Goal: Information Seeking & Learning: Understand process/instructions

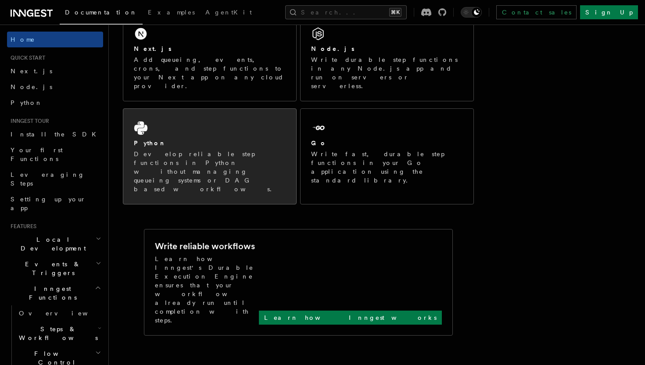
scroll to position [164, 0]
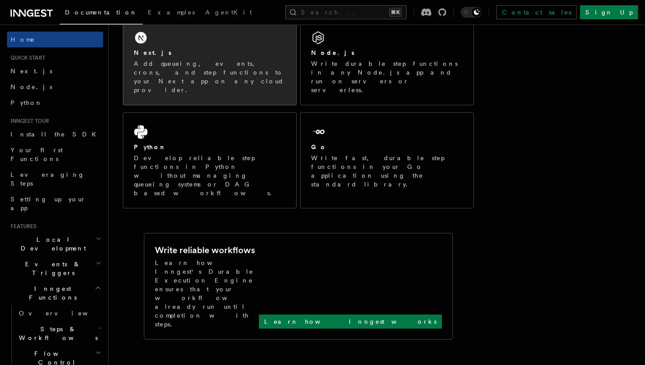
click at [230, 62] on p "Add queueing, events, crons, and step functions to your Next app on any cloud p…" at bounding box center [210, 76] width 152 height 35
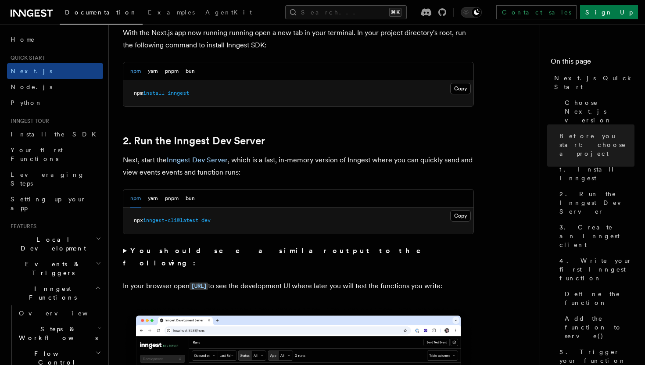
scroll to position [520, 0]
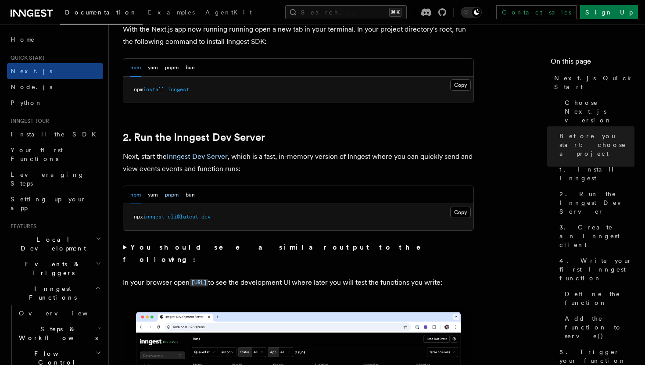
click at [175, 193] on button "pnpm" at bounding box center [172, 195] width 14 height 18
click at [461, 214] on button "Copy Copied" at bounding box center [460, 212] width 21 height 11
